Goal: Task Accomplishment & Management: Manage account settings

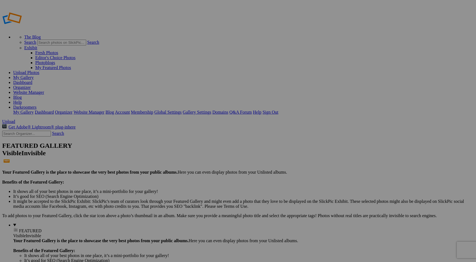
type input "2025 Q3 Monochrome"
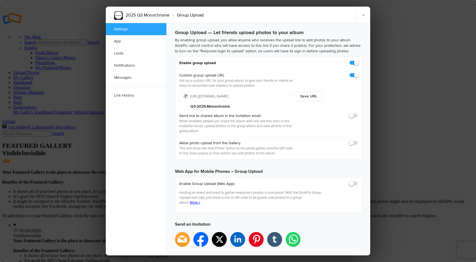
type input "2025-10-01 11:59 PM"
click at [358, 60] on span at bounding box center [358, 60] width 0 height 0
click at [358, 60] on input "checkbox" at bounding box center [358, 60] width 0 height 0
checkbox input "false"
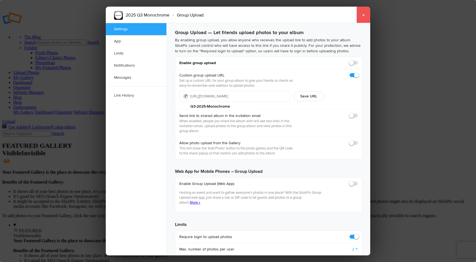
click at [363, 14] on link "×" at bounding box center [364, 15] width 14 height 17
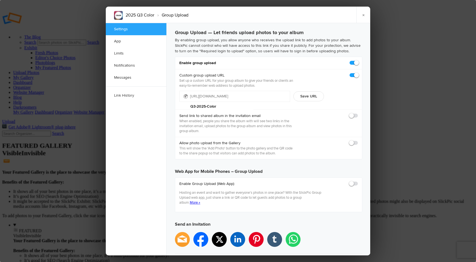
type input "2025-10-01 11:59 PM"
click at [358, 60] on span at bounding box center [358, 60] width 0 height 0
click at [358, 60] on input "checkbox" at bounding box center [358, 60] width 0 height 0
checkbox input "false"
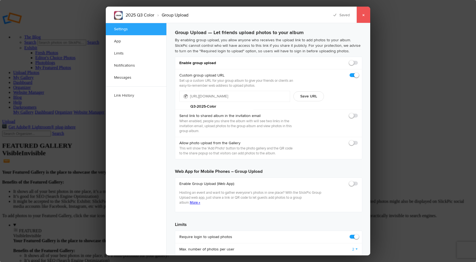
click at [362, 14] on link "×" at bounding box center [364, 15] width 14 height 17
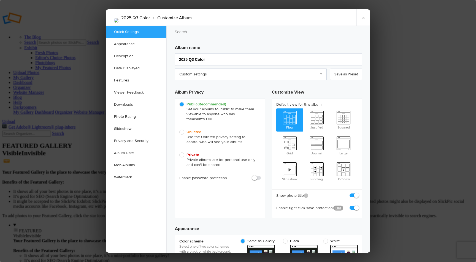
click at [257, 73] on link "Custom settings" at bounding box center [251, 75] width 152 height 12
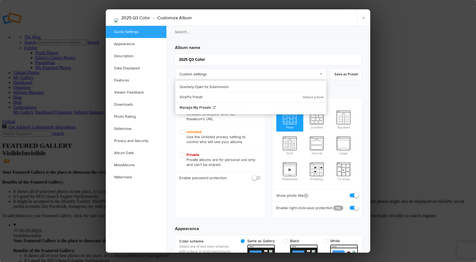
click at [268, 44] on h3 "Album name" at bounding box center [268, 46] width 187 height 9
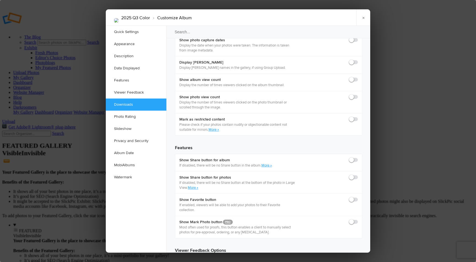
scroll to position [832, 0]
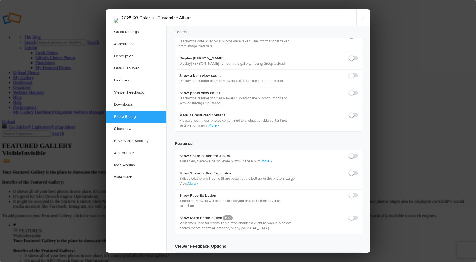
checkbox input "true"
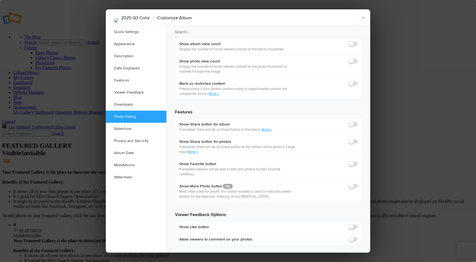
scroll to position [864, 0]
checkbox input "true"
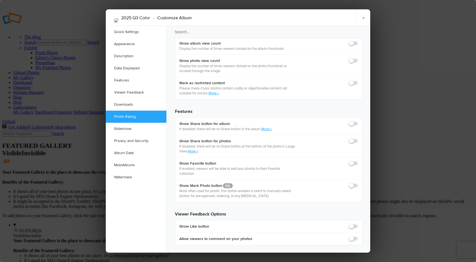
checkbox input "true"
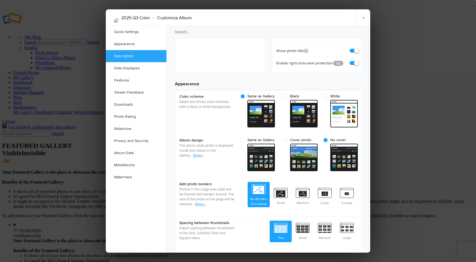
scroll to position [0, 0]
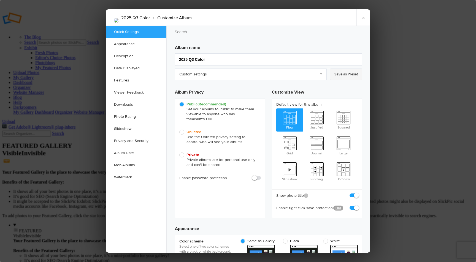
click at [341, 75] on link "Save as Preset" at bounding box center [346, 75] width 32 height 12
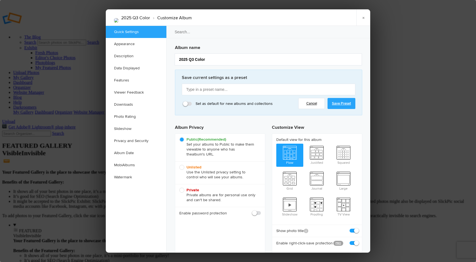
click at [310, 104] on link "Cancel" at bounding box center [311, 103] width 26 height 11
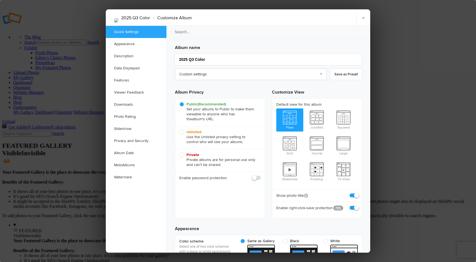
click at [318, 73] on link "Custom settings" at bounding box center [251, 75] width 152 height 12
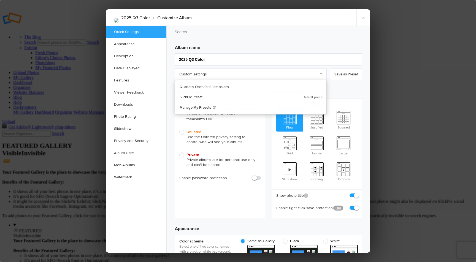
click at [339, 94] on h3 "Customize View" at bounding box center [317, 92] width 90 height 14
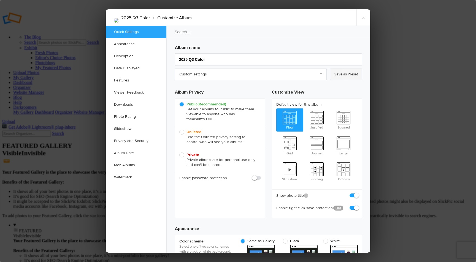
click at [339, 76] on link "Save as Preset" at bounding box center [346, 75] width 32 height 12
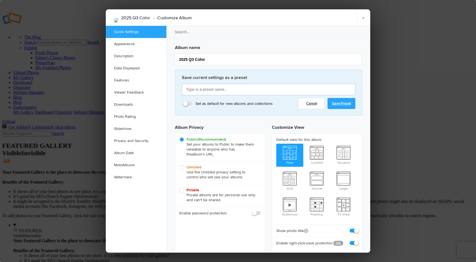
click at [227, 84] on input "text" at bounding box center [269, 90] width 174 height 12
type input "Quarterly - Open for Votes"
click at [342, 104] on link "Save Preset" at bounding box center [342, 103] width 28 height 11
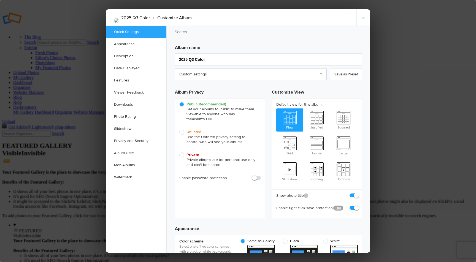
click at [313, 75] on link "Custom settings" at bounding box center [251, 75] width 152 height 12
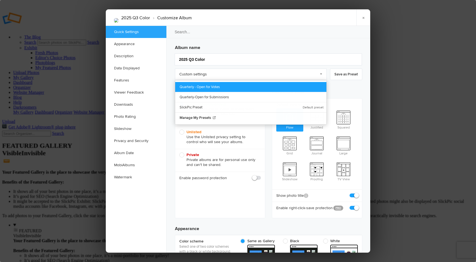
click at [206, 89] on link "Quarterly - Open for Votes" at bounding box center [250, 87] width 151 height 10
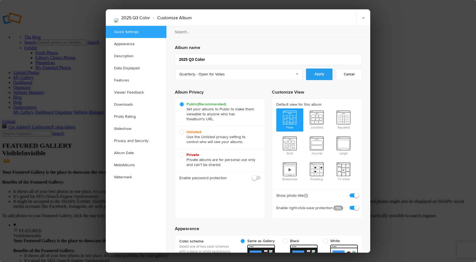
click at [325, 74] on link "Apply" at bounding box center [319, 75] width 26 height 12
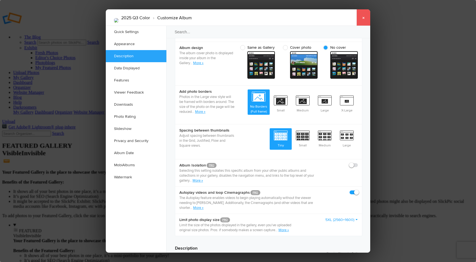
scroll to position [236, 0]
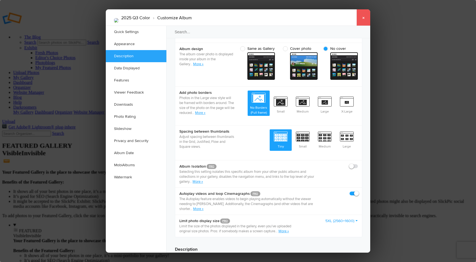
click at [363, 20] on link "×" at bounding box center [364, 17] width 14 height 17
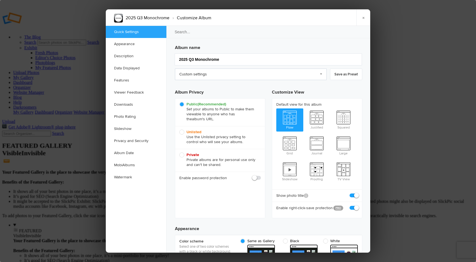
click at [252, 77] on link "Custom settings" at bounding box center [251, 75] width 152 height 12
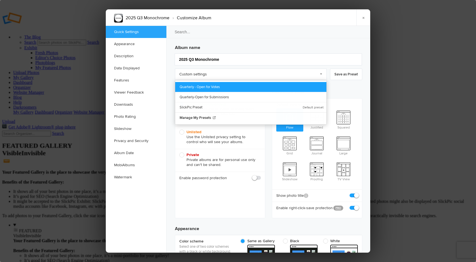
click at [218, 85] on link "Quarterly - Open for Votes" at bounding box center [250, 87] width 151 height 10
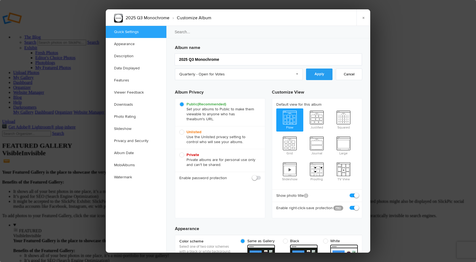
click at [326, 75] on link "Apply" at bounding box center [319, 75] width 26 height 12
checkbox input "true"
click at [364, 18] on link "×" at bounding box center [364, 17] width 14 height 17
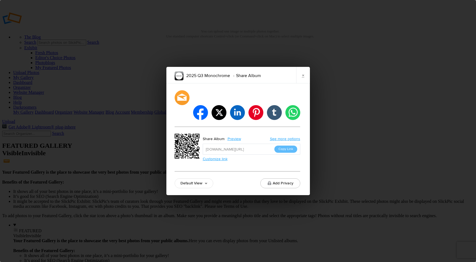
click at [223, 157] on link "Customize link" at bounding box center [215, 159] width 25 height 5
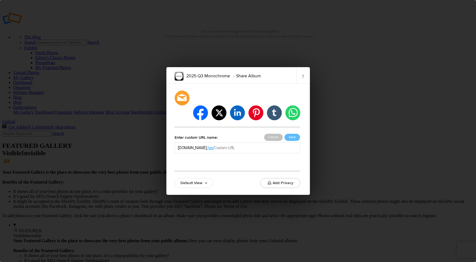
click at [238, 145] on input "text" at bounding box center [255, 148] width 83 height 6
type input "2025-Q3-Monochrome-Vote"
click at [293, 134] on button "Save" at bounding box center [292, 137] width 15 height 7
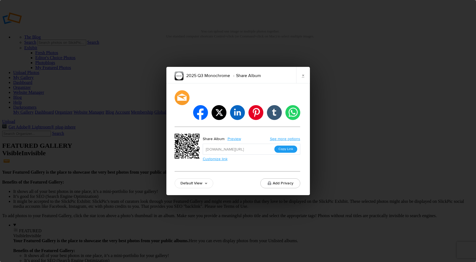
click at [288, 146] on button "Copy Link" at bounding box center [285, 149] width 23 height 7
click at [302, 81] on link "×" at bounding box center [303, 75] width 14 height 17
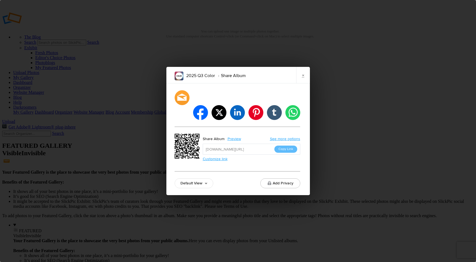
click at [212, 157] on link "Customize link" at bounding box center [215, 159] width 25 height 5
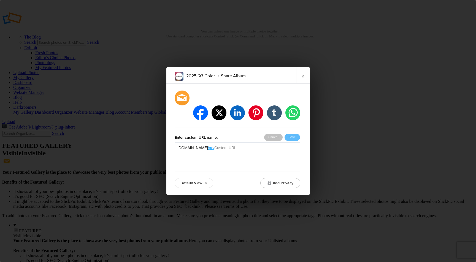
click at [253, 145] on input "text" at bounding box center [255, 148] width 83 height 6
type input "2025-Q3-color-vote"
click at [298, 134] on button "Save" at bounding box center [292, 137] width 15 height 7
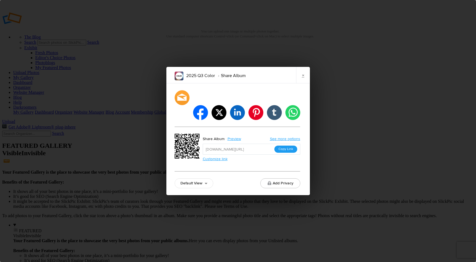
click at [286, 146] on button "Copy Link" at bounding box center [285, 149] width 23 height 7
click at [303, 83] on link "×" at bounding box center [303, 75] width 14 height 17
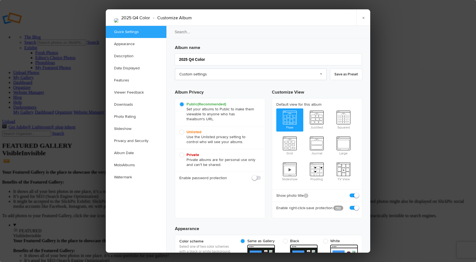
click at [248, 75] on link "Custom settings" at bounding box center [251, 75] width 152 height 12
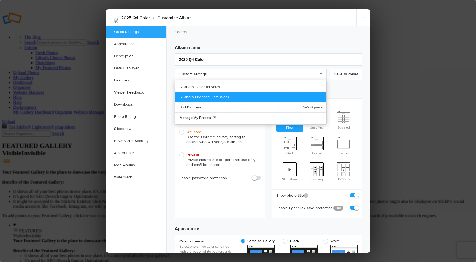
click at [209, 96] on link "Quarterly-Open for Submissions" at bounding box center [250, 97] width 151 height 10
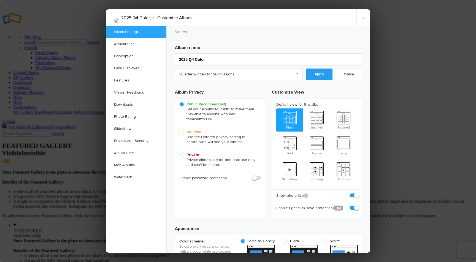
click at [317, 75] on link "Apply" at bounding box center [319, 75] width 26 height 12
click at [363, 18] on link "×" at bounding box center [364, 17] width 14 height 17
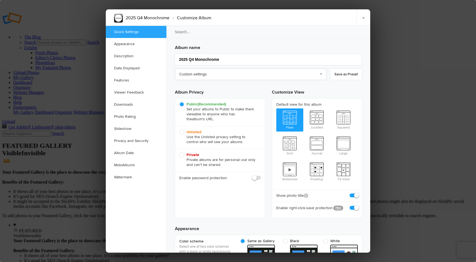
click at [251, 75] on link "Custom settings" at bounding box center [251, 75] width 152 height 12
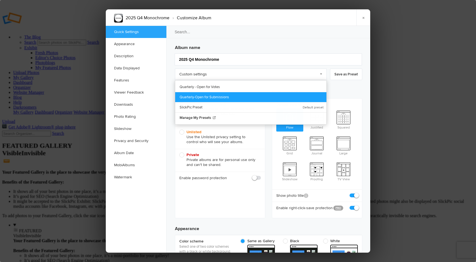
click at [228, 95] on link "Quarterly-Open for Submissions" at bounding box center [250, 97] width 151 height 10
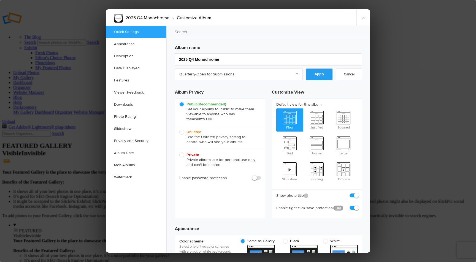
click at [317, 75] on link "Apply" at bounding box center [319, 75] width 26 height 12
click at [366, 18] on link "×" at bounding box center [364, 17] width 14 height 17
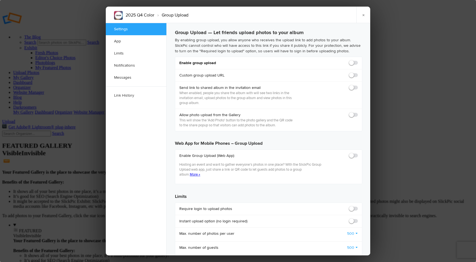
checkbox input "false"
checkbox input "true"
click at [358, 60] on span at bounding box center [358, 60] width 0 height 0
click at [358, 60] on input "checkbox" at bounding box center [358, 60] width 0 height 0
checkbox input "true"
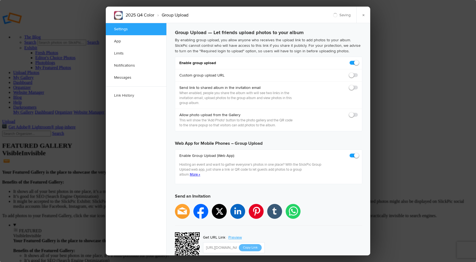
type input "https://slickpic.us/185365044MA3"
click at [358, 73] on span at bounding box center [358, 73] width 0 height 0
click at [358, 73] on input "checkbox" at bounding box center [358, 72] width 0 height 0
checkbox input "true"
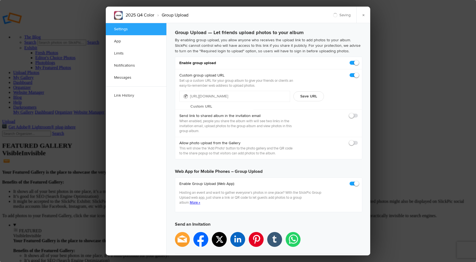
type input "https://slickpic.us/185365055MZ-"
click at [234, 102] on input "text" at bounding box center [221, 106] width 63 height 8
drag, startPoint x: 276, startPoint y: 94, endPoint x: 217, endPoint y: 96, distance: 58.2
click at [217, 96] on div "https://slickpic.us/ 2025-Q4-Color-Upload" at bounding box center [234, 96] width 111 height 11
type input "2025-Q4-Color-Upload"
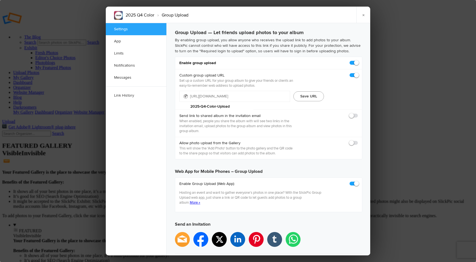
click at [314, 96] on button "Save URL" at bounding box center [308, 96] width 31 height 10
type input "https://slickpic.us/2025-Q4-Color-Upload"
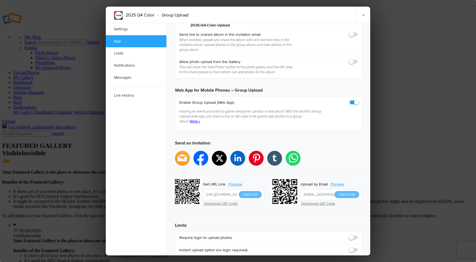
scroll to position [81, 0]
click at [358, 100] on span at bounding box center [358, 100] width 0 height 0
click at [358, 100] on input "checkbox" at bounding box center [358, 100] width 0 height 0
checkbox input "false"
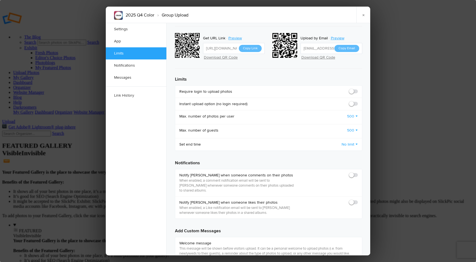
scroll to position [229, 0]
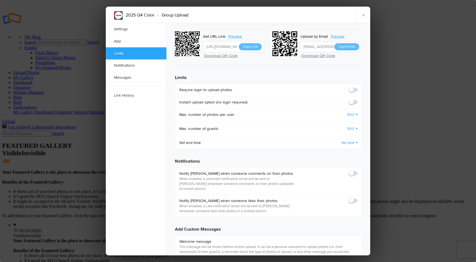
click at [358, 87] on span at bounding box center [358, 87] width 0 height 0
click at [358, 87] on input "checkbox" at bounding box center [358, 87] width 0 height 0
checkbox input "true"
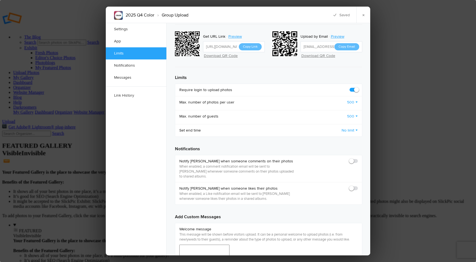
click at [352, 100] on link "500" at bounding box center [352, 103] width 11 height 6
click at [336, 128] on link "2" at bounding box center [333, 132] width 50 height 9
click at [353, 114] on link "500" at bounding box center [352, 117] width 11 height 6
click at [325, 195] on link "50" at bounding box center [333, 199] width 50 height 9
click at [350, 128] on link "No limit" at bounding box center [350, 131] width 16 height 6
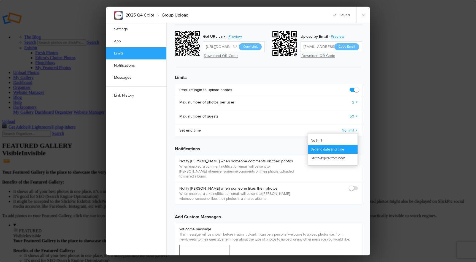
click at [334, 145] on link "Set end date and time" at bounding box center [333, 149] width 50 height 9
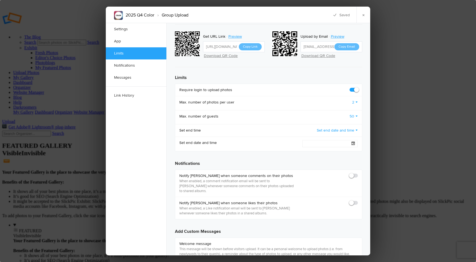
click at [353, 142] on span at bounding box center [353, 143] width 3 height 3
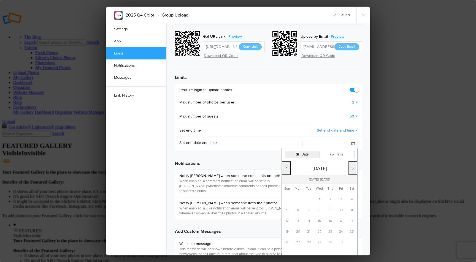
click at [351, 161] on button "Next month" at bounding box center [353, 168] width 9 height 14
click at [352, 161] on button "Next month" at bounding box center [353, 168] width 9 height 14
click at [328, 195] on td "1" at bounding box center [330, 200] width 11 height 11
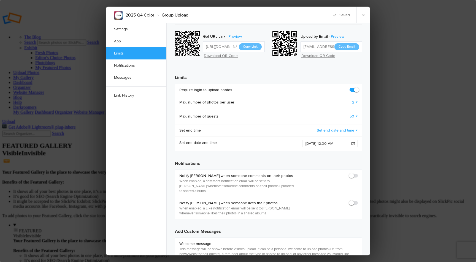
click at [352, 142] on span at bounding box center [353, 143] width 3 height 3
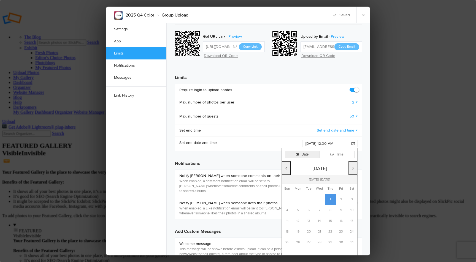
click at [340, 151] on button "Time" at bounding box center [337, 154] width 35 height 7
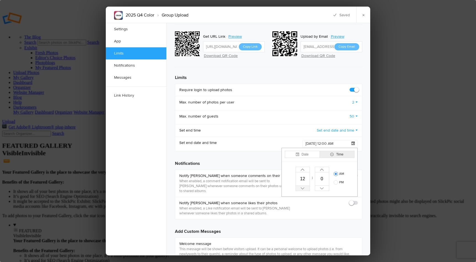
click at [304, 186] on button "Decrease" at bounding box center [303, 189] width 14 height 6
type input "2026-01-01 11:00 AM"
type input "11"
click at [324, 167] on button "Increase" at bounding box center [322, 170] width 14 height 6
type input "2026-01-01 11:01 AM"
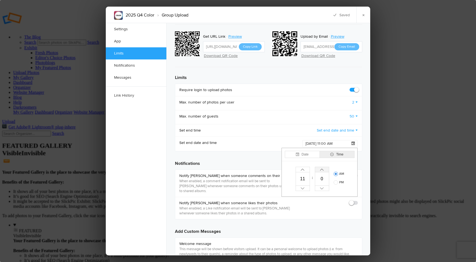
type input "1"
click at [321, 188] on span "Decrease" at bounding box center [322, 189] width 4 height 2
type input "2026-01-01 11:00 AM"
type input "0"
click at [321, 188] on span "Decrease" at bounding box center [322, 189] width 4 height 2
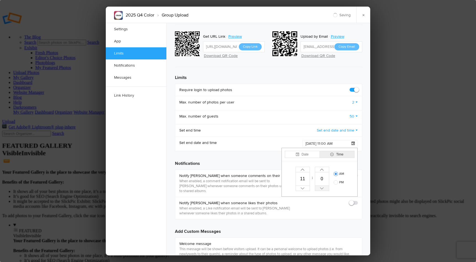
type input "2026-01-01 11:59 AM"
type input "59"
click at [339, 180] on label "PM" at bounding box center [339, 182] width 10 height 4
radio input "true"
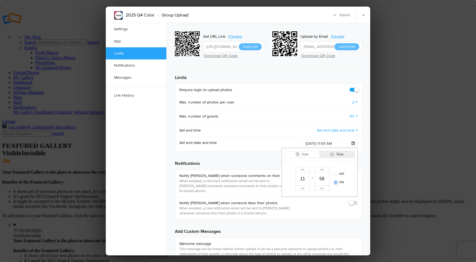
type input "2026-01-01 11:59 PM"
click at [271, 142] on div "Set end date and time 2026-01-01 11:59 PM Date Time Prev month January 2026 Nex…" at bounding box center [268, 144] width 187 height 15
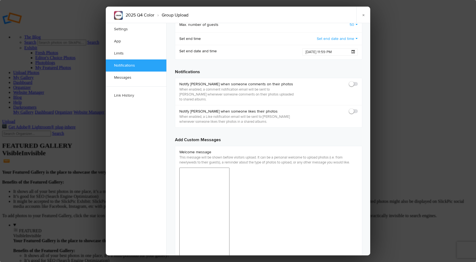
scroll to position [381, 0]
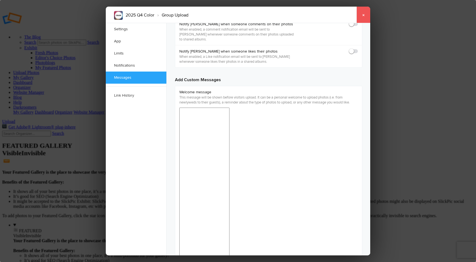
click at [363, 15] on link "×" at bounding box center [364, 15] width 14 height 17
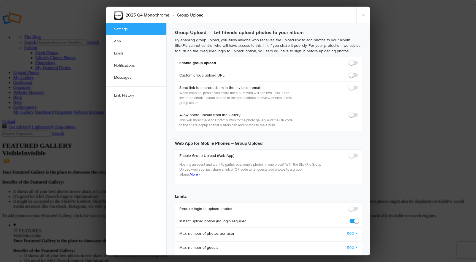
checkbox input "false"
checkbox input "true"
click at [358, 60] on span at bounding box center [358, 60] width 0 height 0
click at [358, 60] on input "checkbox" at bounding box center [358, 60] width 0 height 0
checkbox input "true"
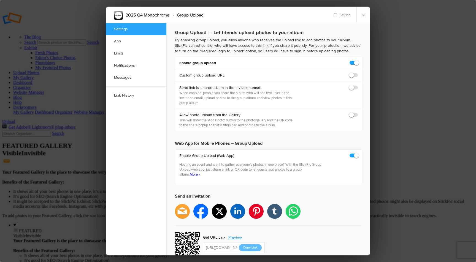
type input "https://slickpic.us/18536524JOyN"
click at [358, 73] on span at bounding box center [358, 73] width 0 height 0
click at [358, 73] on input "checkbox" at bounding box center [358, 72] width 0 height 0
checkbox input "true"
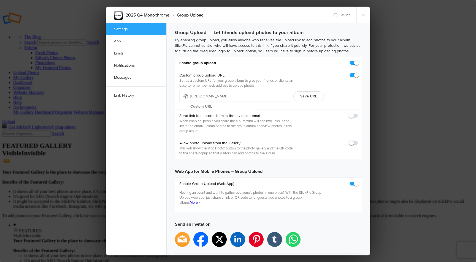
type input "https://slickpic.us/18536525NTNE"
click at [234, 102] on input "text" at bounding box center [221, 106] width 63 height 8
paste input "2025-Q4-Color-Upload"
click at [245, 102] on input "2025-Q4-Color-Upload" at bounding box center [221, 106] width 63 height 8
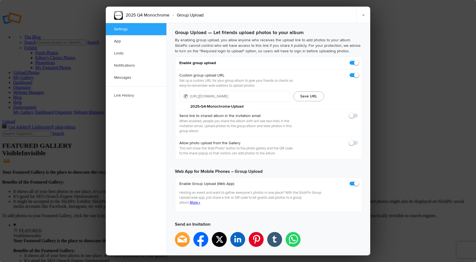
type input "2025-Q4-Monochrome-Upload"
click at [306, 95] on button "Save URL" at bounding box center [308, 96] width 31 height 10
type input "https://slickpic.us/2025-Q4-Monochrome-Upload"
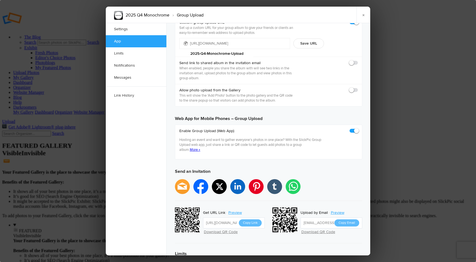
scroll to position [53, 0]
click at [250, 219] on button "Copy Link" at bounding box center [250, 222] width 23 height 7
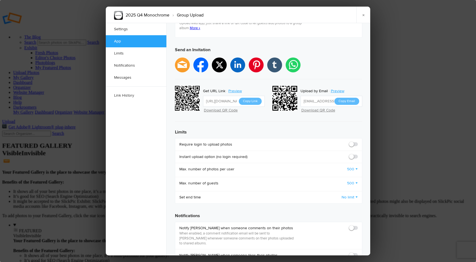
scroll to position [175, 0]
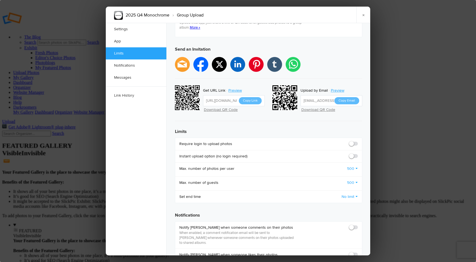
click at [358, 141] on span at bounding box center [358, 141] width 0 height 0
click at [358, 141] on input "checkbox" at bounding box center [358, 141] width 0 height 0
checkbox input "true"
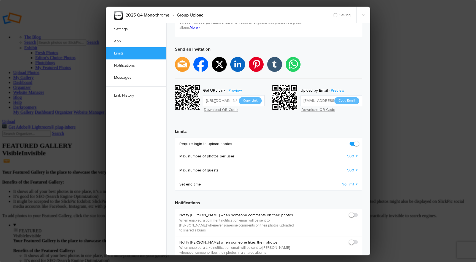
click at [354, 154] on link "500" at bounding box center [352, 157] width 11 height 6
click at [329, 182] on link "2" at bounding box center [333, 186] width 50 height 9
click at [352, 168] on link "500" at bounding box center [352, 171] width 11 height 6
click at [329, 249] on link "50" at bounding box center [333, 253] width 50 height 9
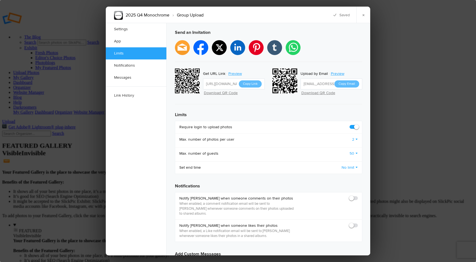
click at [342, 165] on link "No limit" at bounding box center [350, 168] width 16 height 6
click at [323, 183] on link "Set end date and time" at bounding box center [333, 187] width 50 height 9
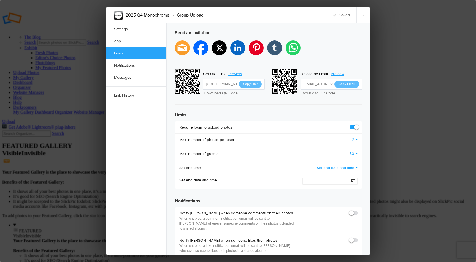
click at [352, 179] on span at bounding box center [353, 180] width 3 height 3
click at [352, 199] on button "Next month" at bounding box center [353, 206] width 9 height 14
click at [330, 223] on div "Group Upload — Let friends upload photos to your album By enabling group upload…" at bounding box center [269, 257] width 204 height 852
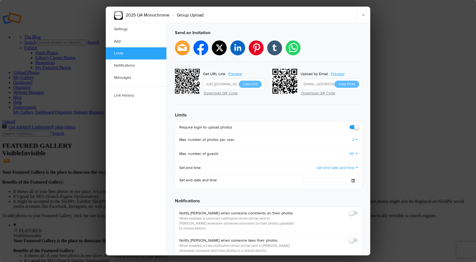
click at [353, 178] on input "text" at bounding box center [330, 181] width 55 height 7
click at [329, 232] on td "1" at bounding box center [330, 237] width 11 height 11
click at [335, 178] on input "2026-01-01 12:00 AM" at bounding box center [330, 181] width 55 height 7
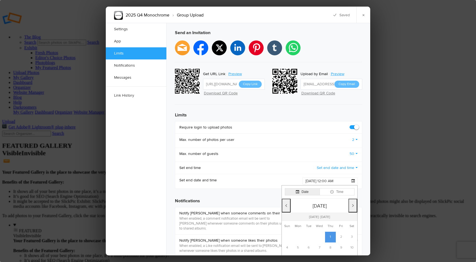
click at [349, 188] on button "Time" at bounding box center [337, 191] width 35 height 7
click at [305, 223] on button "Decrease" at bounding box center [303, 226] width 14 height 6
type input "2026-01-01 11:00 AM"
type input "11"
click at [325, 223] on button "Decrease" at bounding box center [322, 226] width 14 height 6
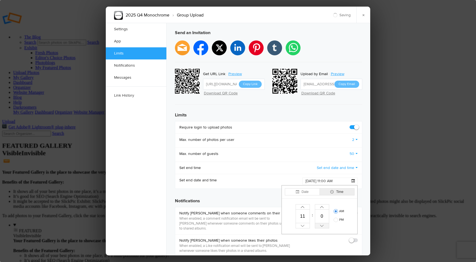
type input "2026-01-01 11:59 AM"
type input "59"
click at [341, 218] on label "PM" at bounding box center [339, 220] width 10 height 4
radio input "true"
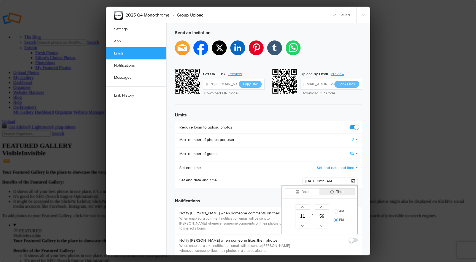
type input "2026-01-01 11:59 PM"
click at [261, 178] on div "Set end date and time 2026-01-01 11:59 PM Date Time Prev month January 2026 Nex…" at bounding box center [268, 181] width 187 height 15
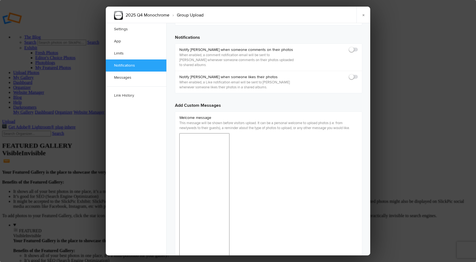
scroll to position [381, 0]
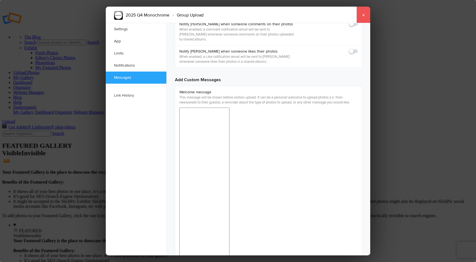
click at [362, 13] on link "×" at bounding box center [364, 15] width 14 height 17
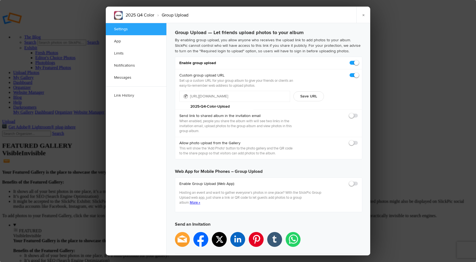
type input "[DATE] 11:59 PM"
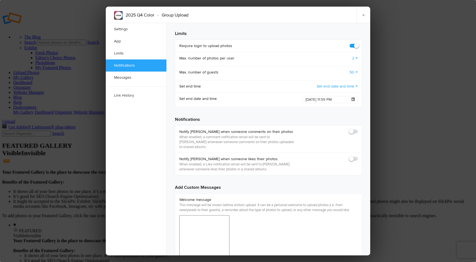
scroll to position [248, 0]
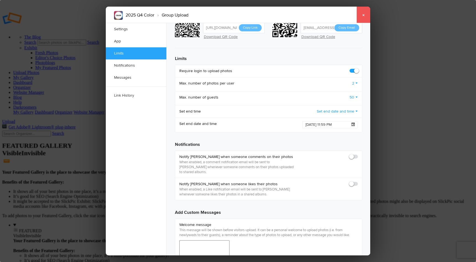
click at [367, 14] on link "×" at bounding box center [364, 15] width 14 height 17
